Goal: Task Accomplishment & Management: Use online tool/utility

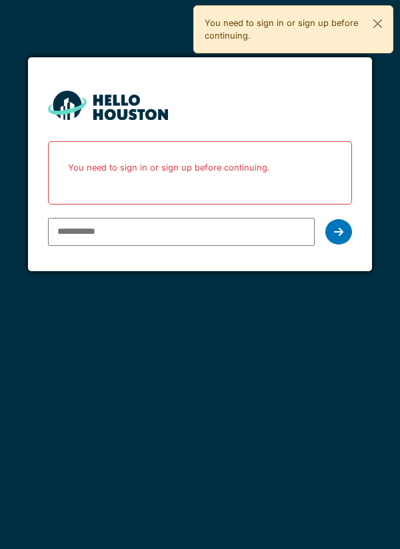
click at [254, 236] on input "email" at bounding box center [181, 232] width 267 height 28
type input "**********"
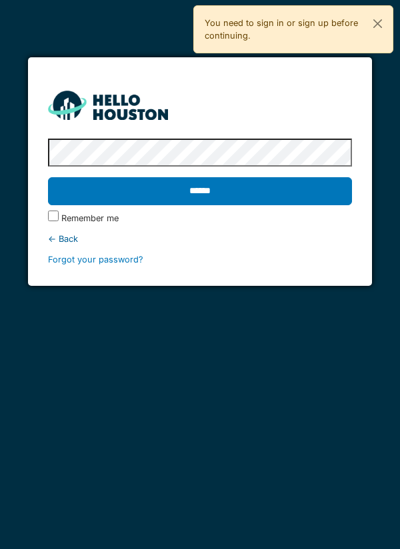
click at [63, 218] on label "Remember me" at bounding box center [89, 218] width 57 height 13
click at [140, 197] on input "******" at bounding box center [200, 191] width 305 height 28
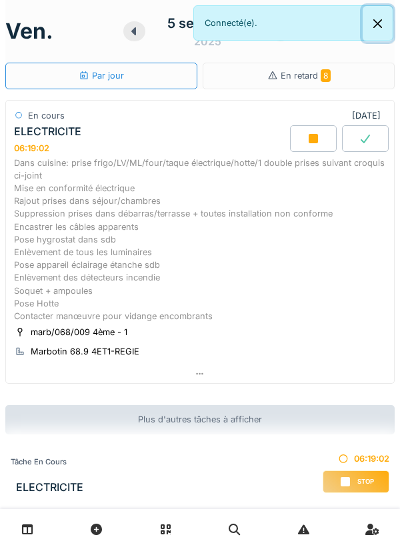
click at [379, 29] on button "Close" at bounding box center [378, 23] width 30 height 35
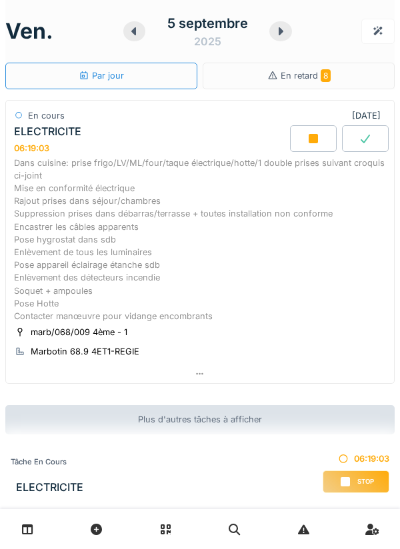
click at [281, 31] on icon at bounding box center [281, 31] width 5 height 8
click at [279, 33] on icon at bounding box center [280, 31] width 13 height 11
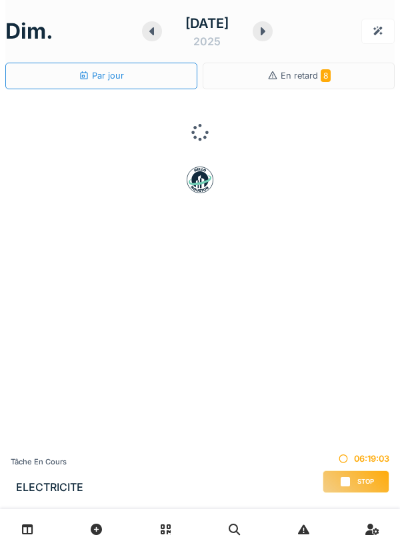
click at [273, 37] on div "[DATE]" at bounding box center [207, 31] width 131 height 41
click at [273, 37] on div at bounding box center [263, 31] width 20 height 20
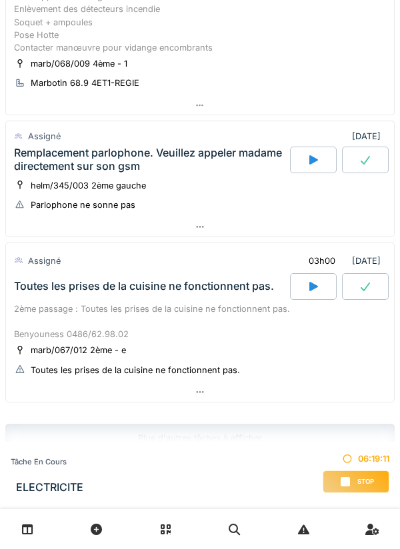
scroll to position [287, 0]
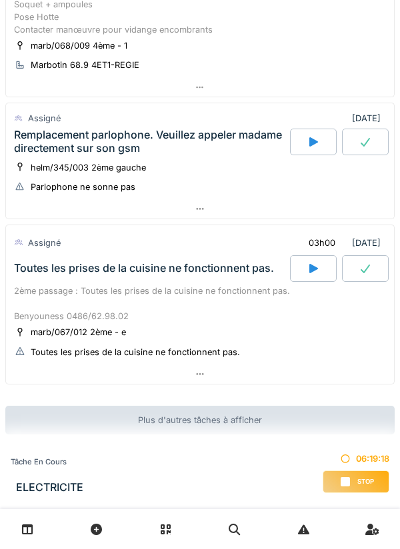
click at [149, 144] on div "Remplacement parlophone. Veuillez appeler madame directement sur son gsm" at bounding box center [150, 141] width 273 height 25
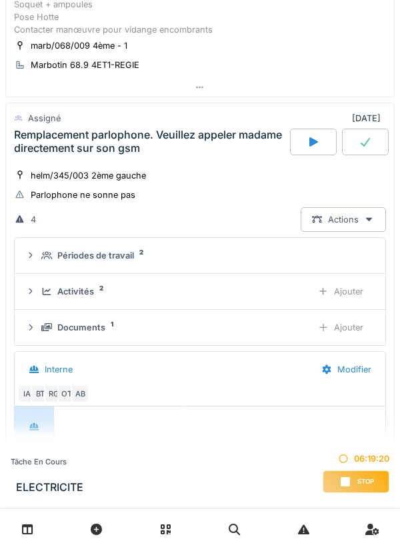
scroll to position [336, 0]
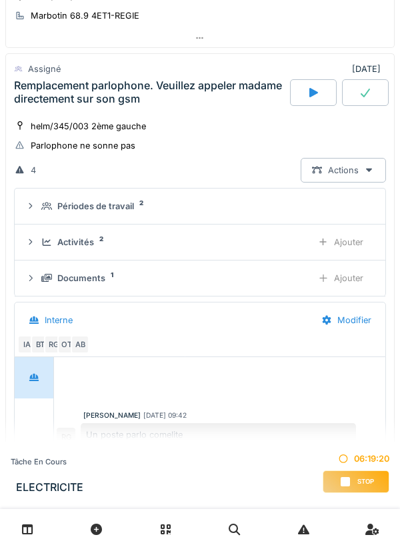
click at [110, 203] on div "Périodes de travail" at bounding box center [95, 206] width 77 height 13
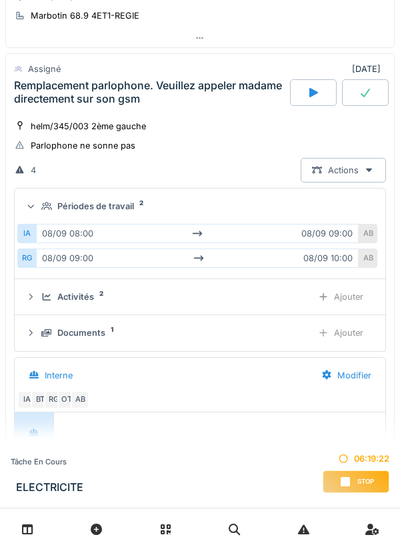
click at [109, 206] on div "Périodes de travail" at bounding box center [95, 206] width 77 height 13
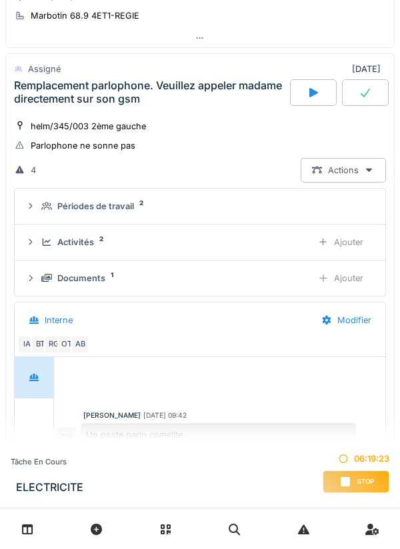
click at [93, 245] on div "Activités" at bounding box center [75, 242] width 37 height 13
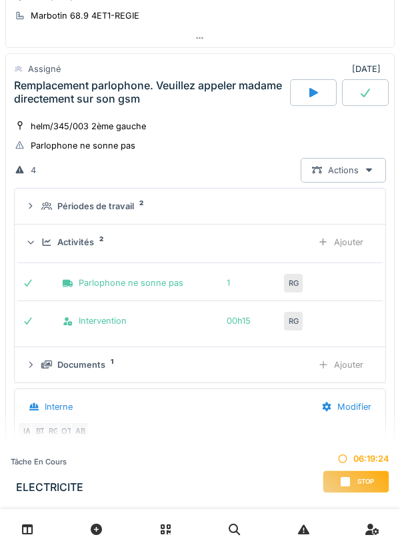
click at [93, 247] on div "Activités" at bounding box center [75, 242] width 37 height 13
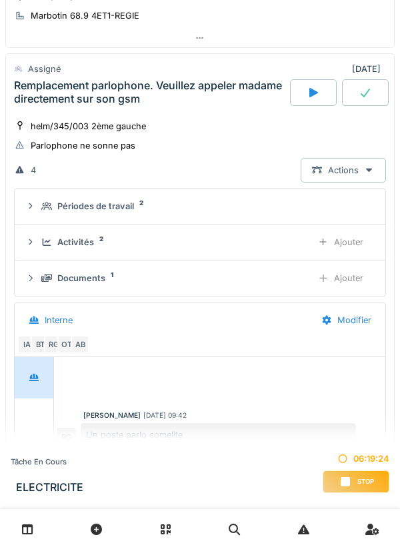
click at [95, 279] on div "Documents" at bounding box center [81, 278] width 48 height 13
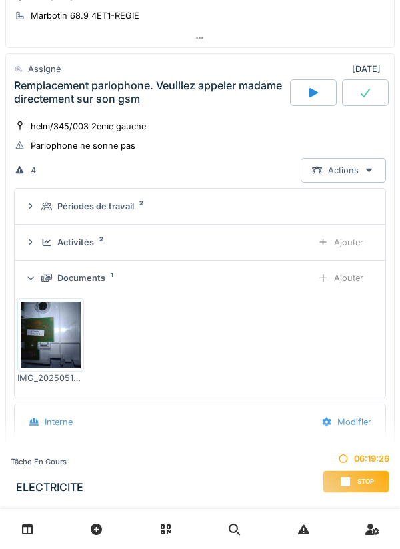
click at [63, 345] on img at bounding box center [51, 335] width 60 height 67
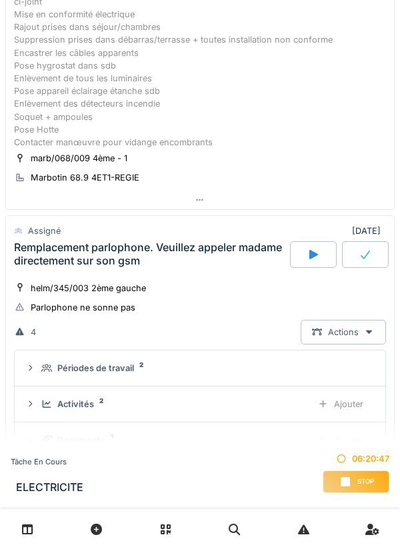
scroll to position [173, 0]
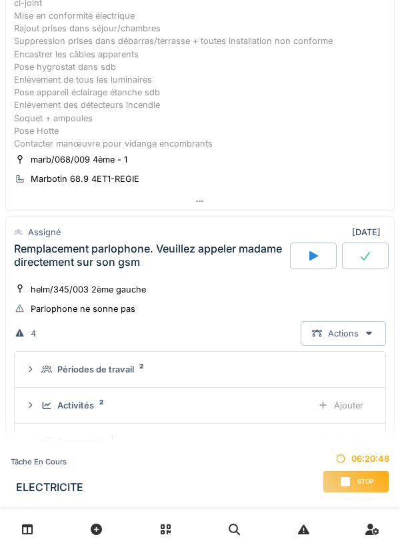
click at [187, 258] on div "Remplacement parlophone. Veuillez appeler madame directement sur son gsm" at bounding box center [150, 255] width 273 height 25
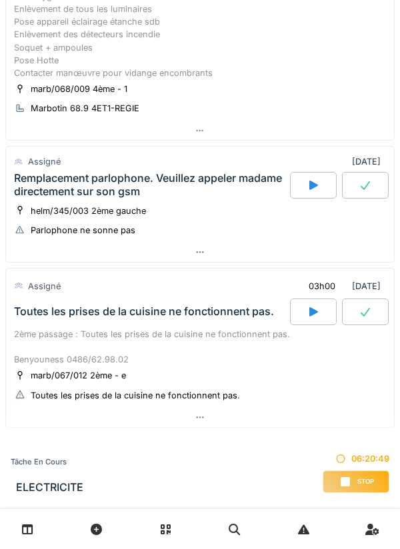
scroll to position [287, 0]
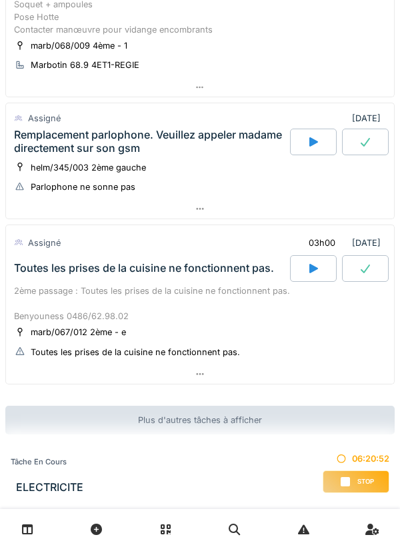
click at [181, 271] on div "Toutes les prises de la cuisine ne fonctionnent pas." at bounding box center [144, 268] width 260 height 13
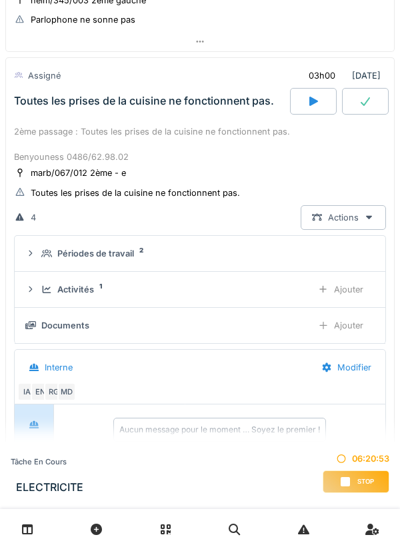
scroll to position [458, 0]
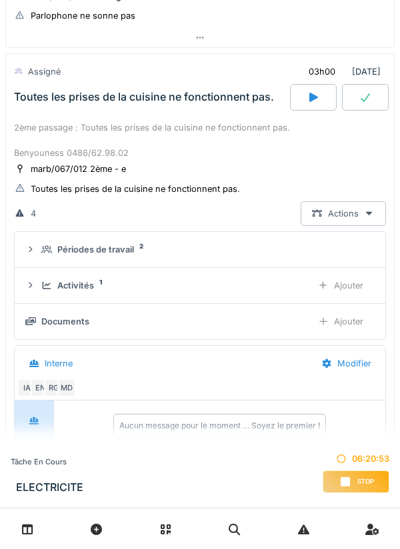
click at [107, 246] on div "Périodes de travail" at bounding box center [95, 249] width 77 height 13
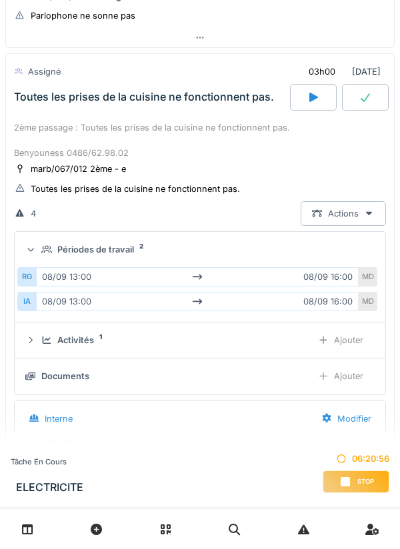
click at [83, 343] on div "Activités" at bounding box center [75, 340] width 37 height 13
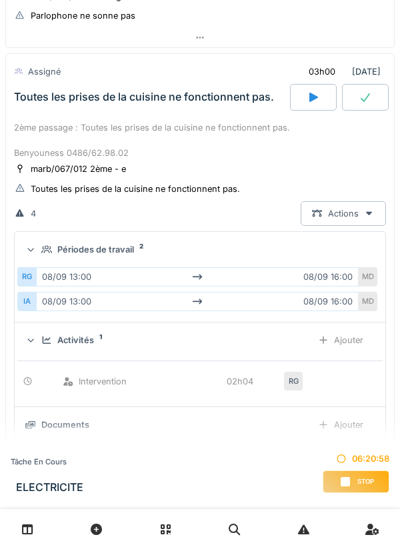
click at [79, 350] on div "Activités 1 Ajouter" at bounding box center [199, 340] width 349 height 25
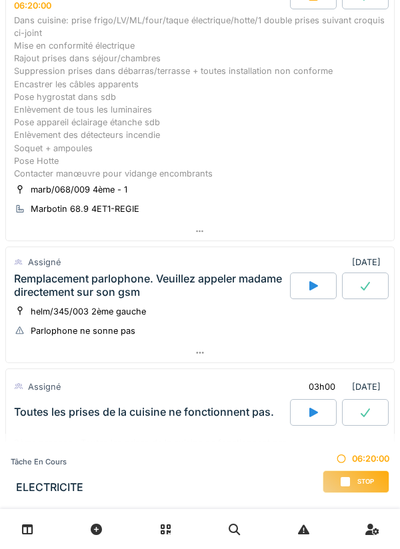
click at [103, 389] on div "Assigné 03h00 [DATE]" at bounding box center [200, 386] width 372 height 25
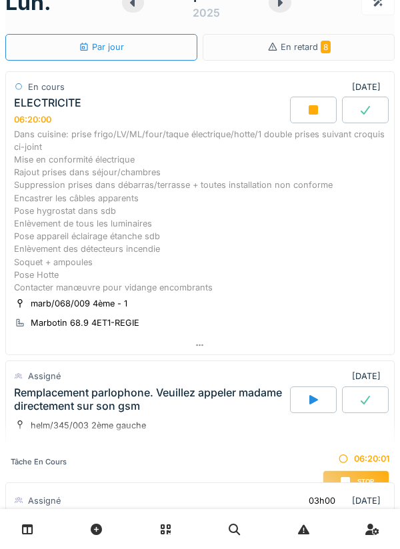
scroll to position [0, 0]
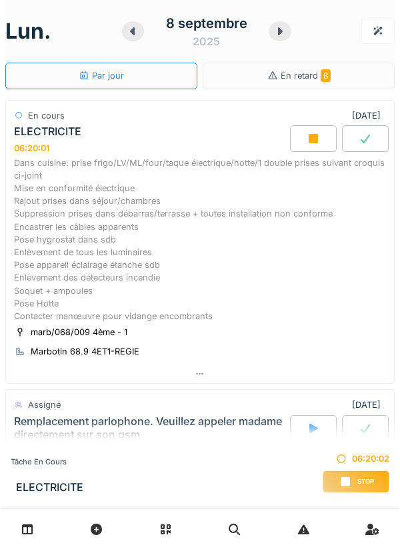
click at [283, 36] on icon at bounding box center [279, 31] width 13 height 11
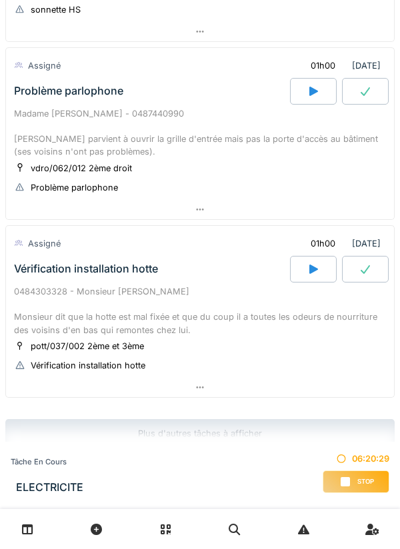
scroll to position [826, 0]
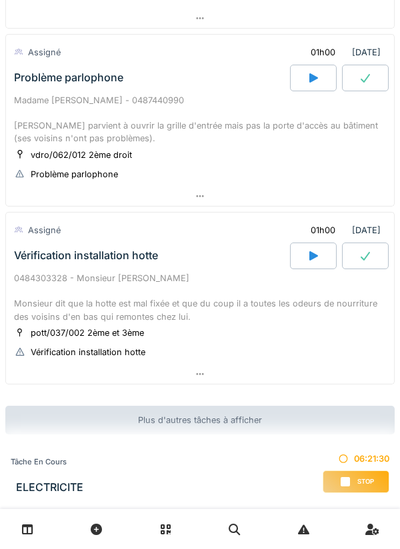
click at [265, 132] on div "Madame [PERSON_NAME] - 0487440990 [PERSON_NAME] parvient à ouvrir la grille d'e…" at bounding box center [200, 119] width 372 height 51
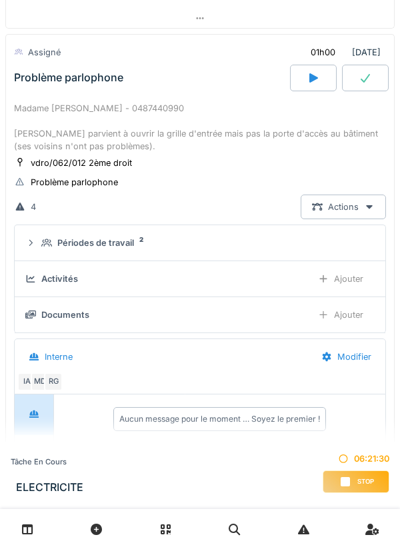
scroll to position [806, 0]
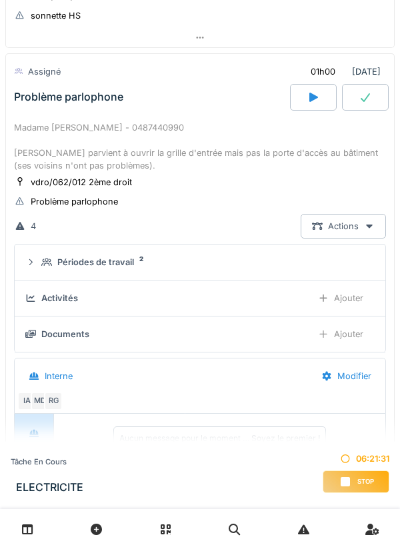
click at [78, 295] on div "Activités" at bounding box center [163, 298] width 276 height 13
click at [43, 405] on div "MD" at bounding box center [40, 401] width 19 height 19
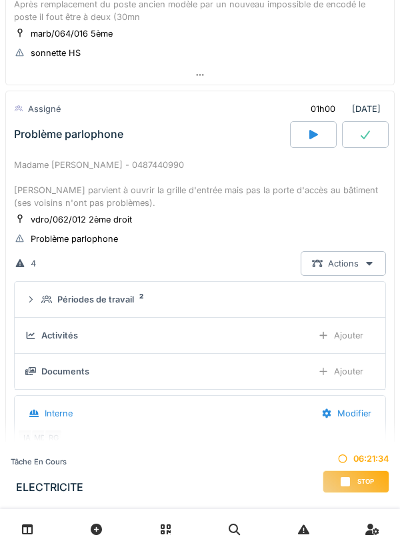
scroll to position [768, 0]
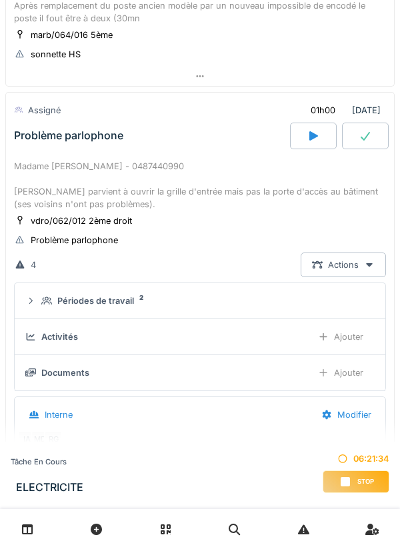
click at [165, 143] on div "Problème parlophone" at bounding box center [150, 136] width 279 height 27
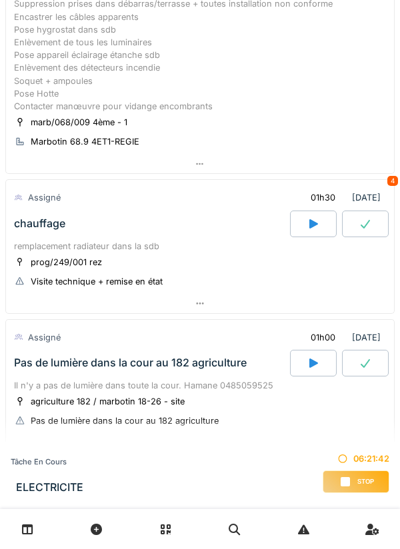
scroll to position [0, 0]
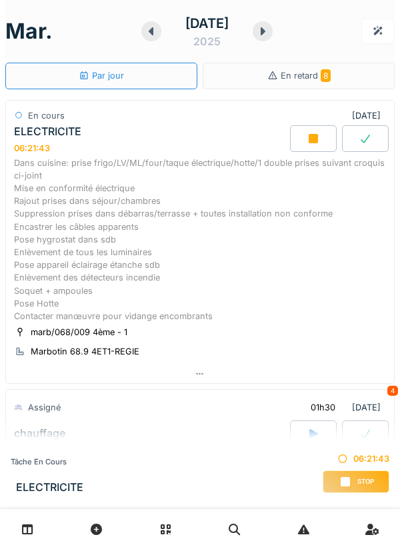
click at [273, 36] on div at bounding box center [263, 31] width 20 height 20
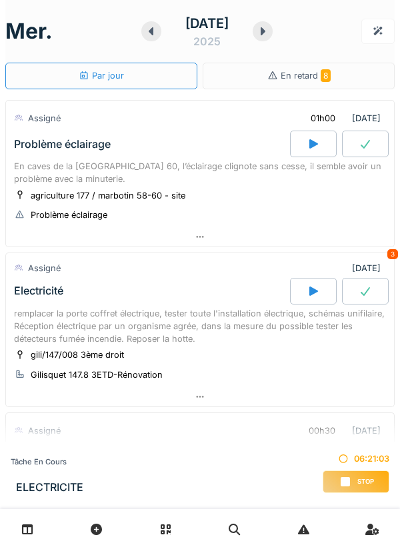
click at [273, 37] on div at bounding box center [263, 31] width 20 height 20
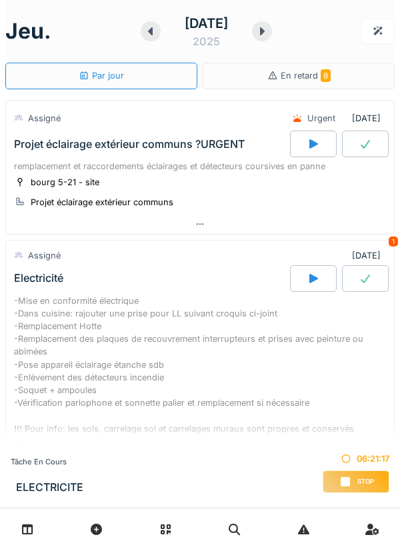
click at [272, 39] on div at bounding box center [262, 31] width 20 height 20
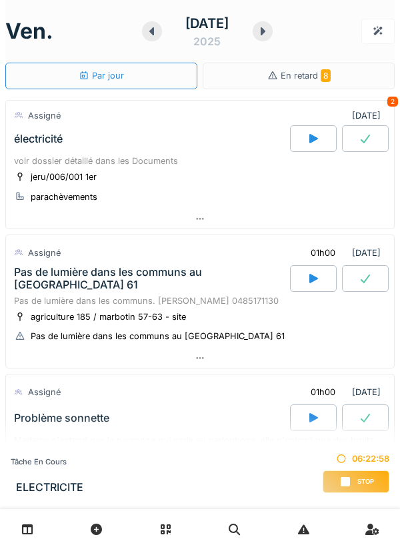
click at [142, 36] on div at bounding box center [152, 31] width 20 height 20
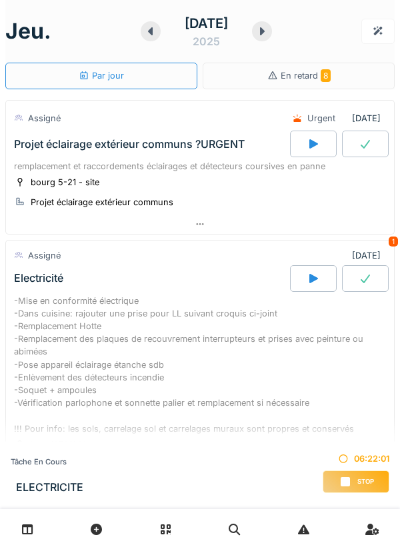
scroll to position [112, 0]
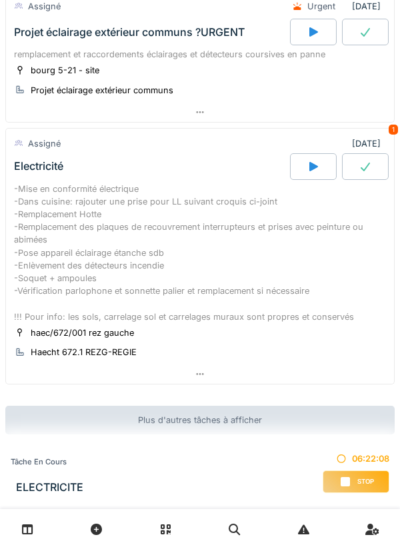
click at [307, 545] on div at bounding box center [200, 529] width 400 height 40
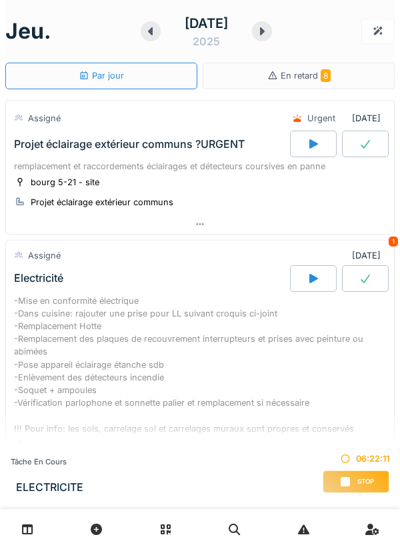
click at [48, 302] on div "-Mise en conformité électrique -Dans cuisine: rajouter une prise pour LL suivan…" at bounding box center [200, 365] width 372 height 141
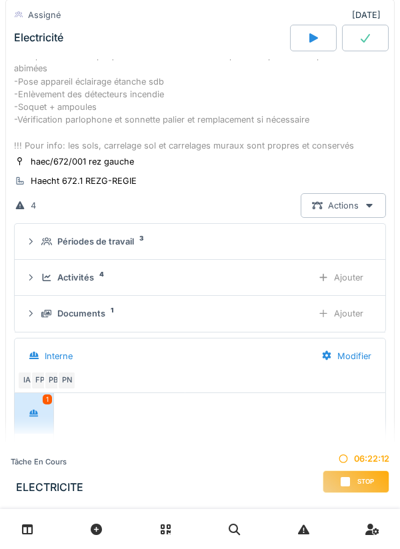
scroll to position [292, 0]
click at [43, 243] on icon at bounding box center [46, 241] width 11 height 8
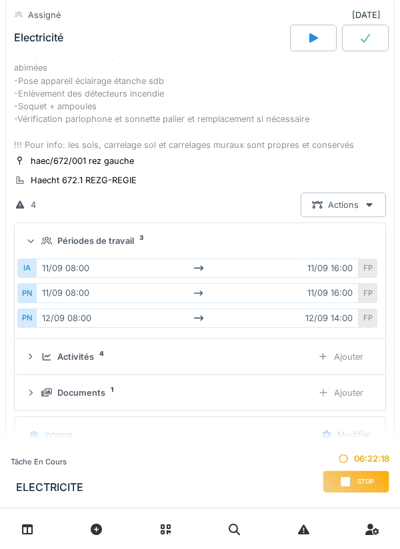
click at [32, 249] on summary "Périodes de travail 3" at bounding box center [200, 241] width 360 height 25
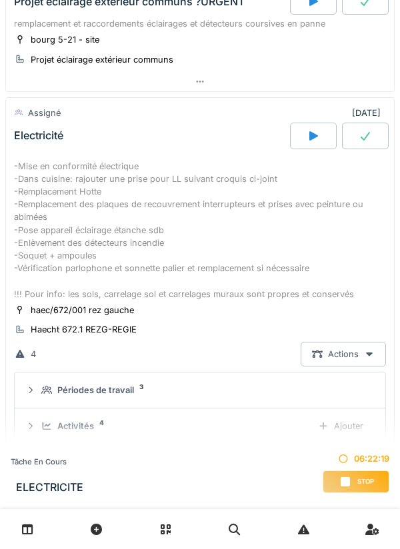
scroll to position [0, 0]
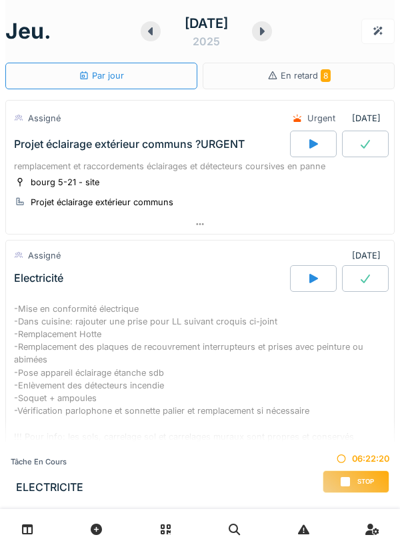
click at [272, 37] on div at bounding box center [262, 31] width 20 height 20
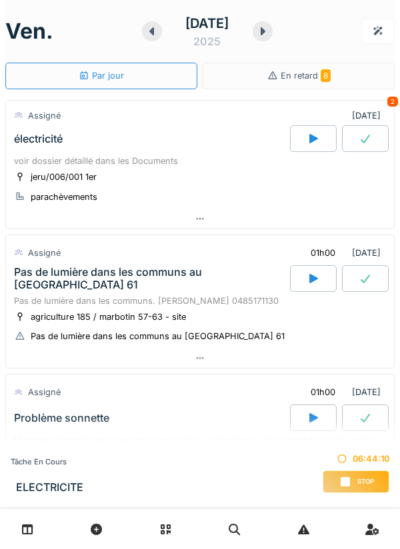
click at [356, 478] on div "Stop" at bounding box center [356, 481] width 67 height 23
